Goal: Register for event/course

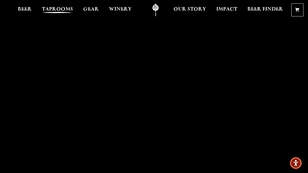
click at [70, 10] on span "Taprooms" at bounding box center [57, 9] width 31 height 5
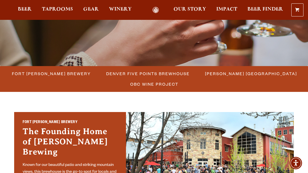
scroll to position [121, 0]
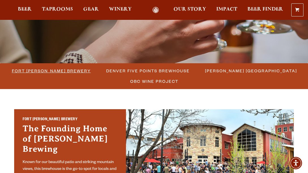
click at [78, 71] on span "Fort [PERSON_NAME] Brewery" at bounding box center [51, 71] width 79 height 8
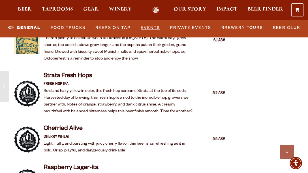
click at [154, 27] on link "Events" at bounding box center [150, 27] width 24 height 13
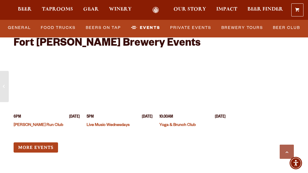
scroll to position [2284, 0]
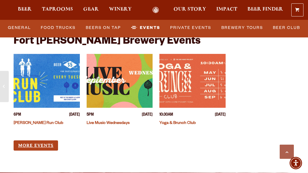
click at [46, 140] on link "More Events" at bounding box center [36, 145] width 44 height 10
click at [175, 121] on link "Yoga & Brunch Club" at bounding box center [177, 123] width 36 height 5
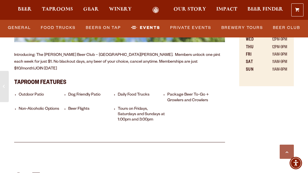
scroll to position [347, 0]
